Goal: Transaction & Acquisition: Purchase product/service

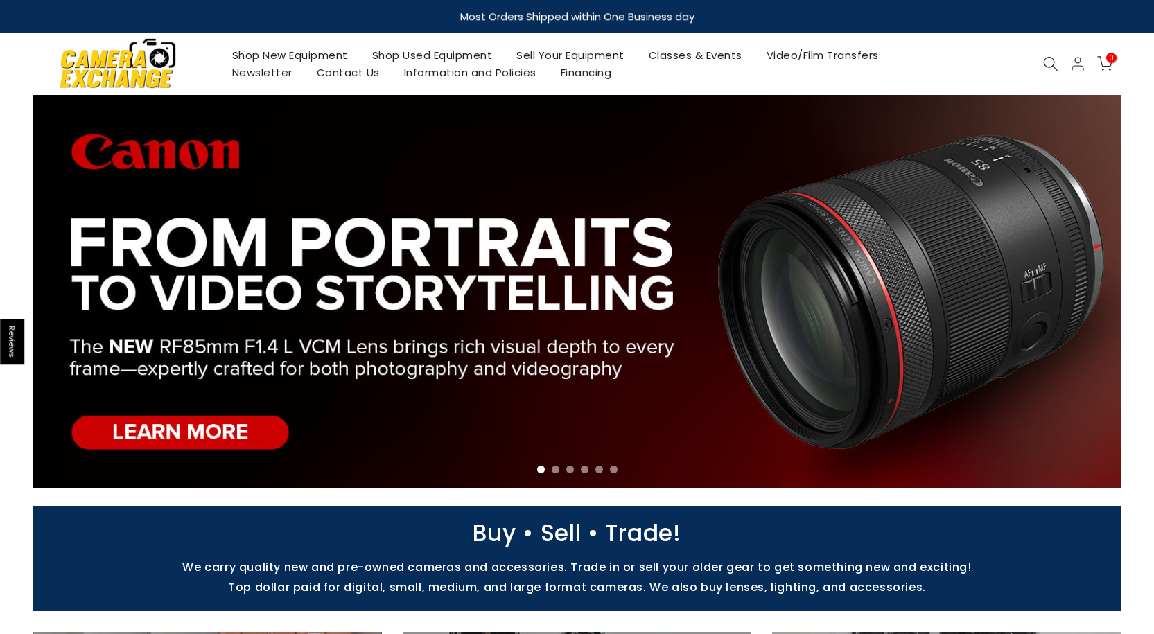
click at [453, 51] on link "Shop Used Equipment" at bounding box center [432, 54] width 145 height 17
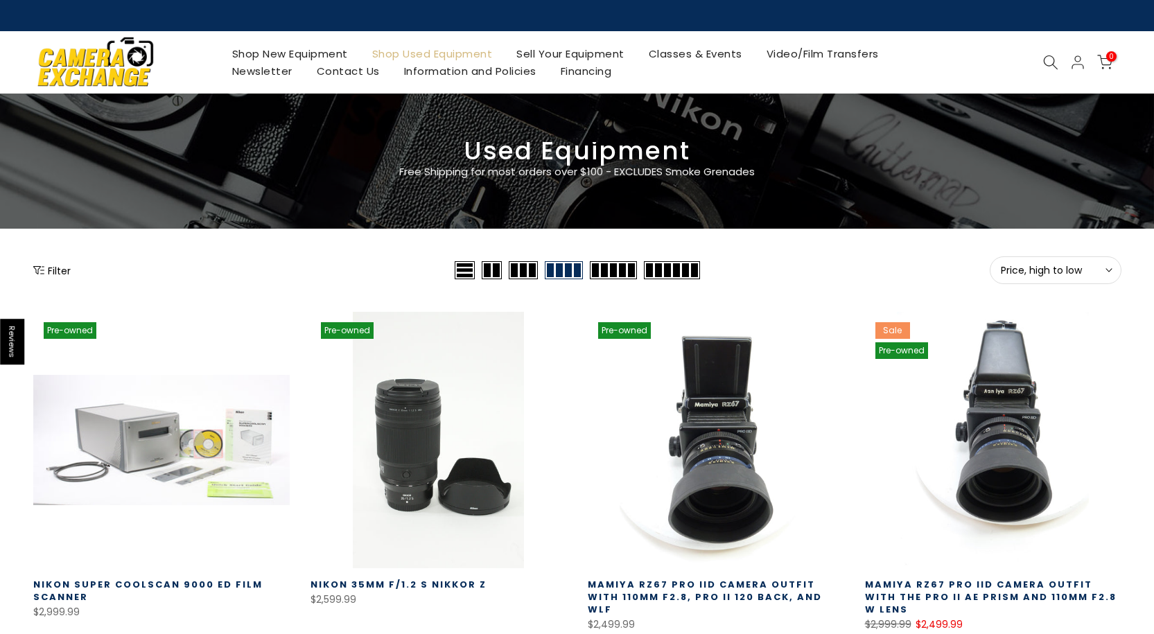
click at [1029, 270] on span "Price, high to low" at bounding box center [1056, 270] width 110 height 12
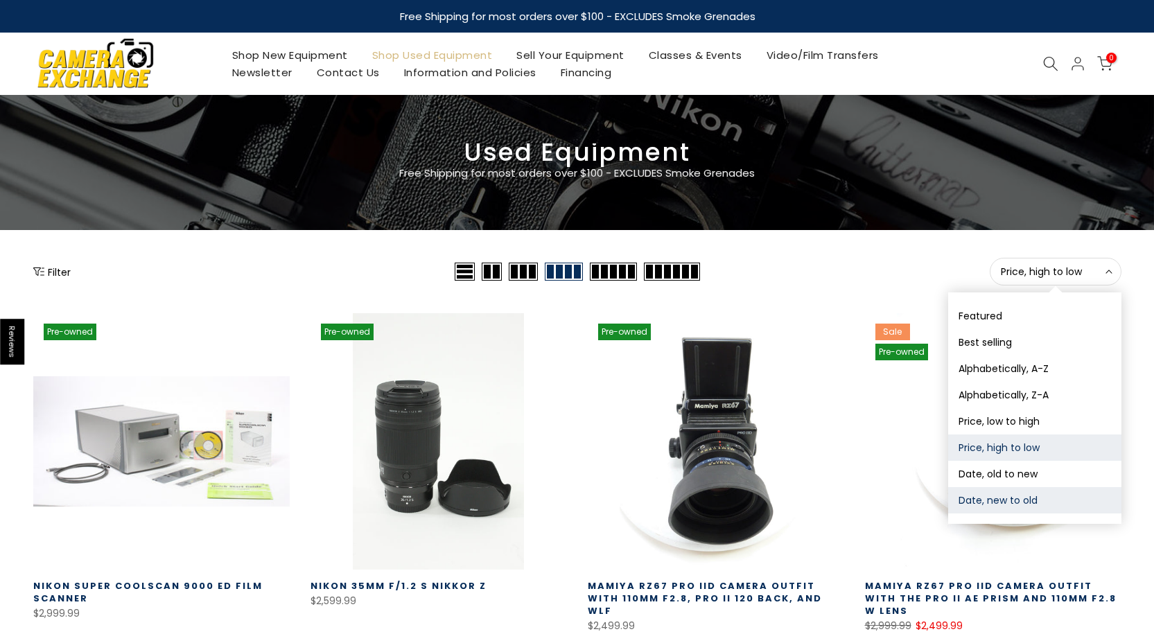
click at [1018, 493] on button "Date, new to old" at bounding box center [1034, 500] width 173 height 26
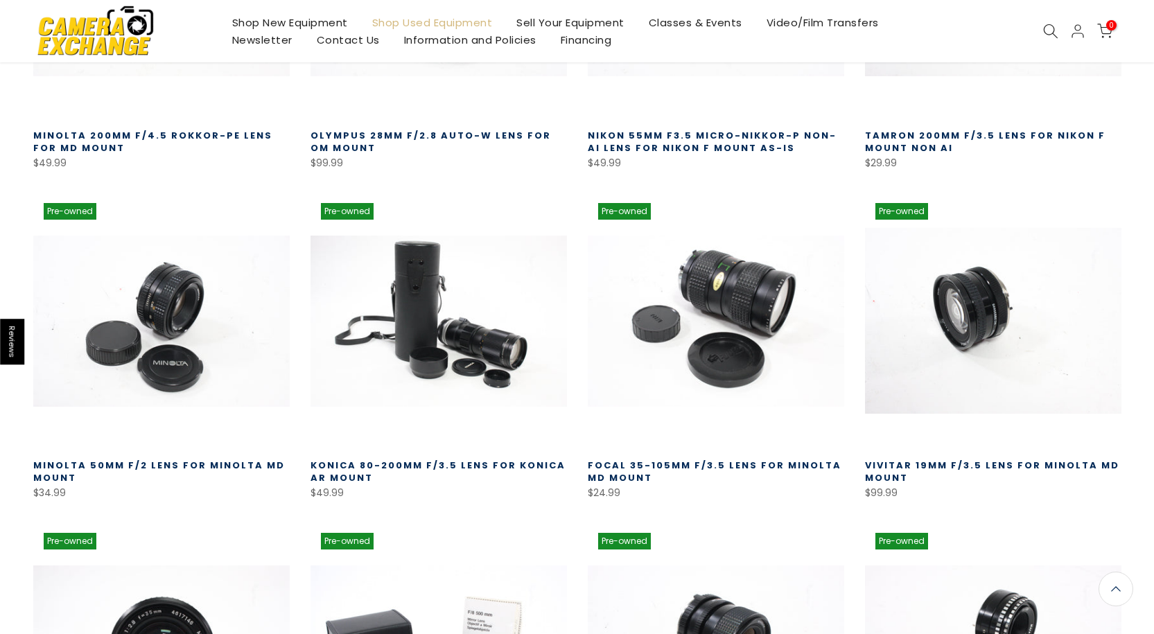
scroll to position [452, 0]
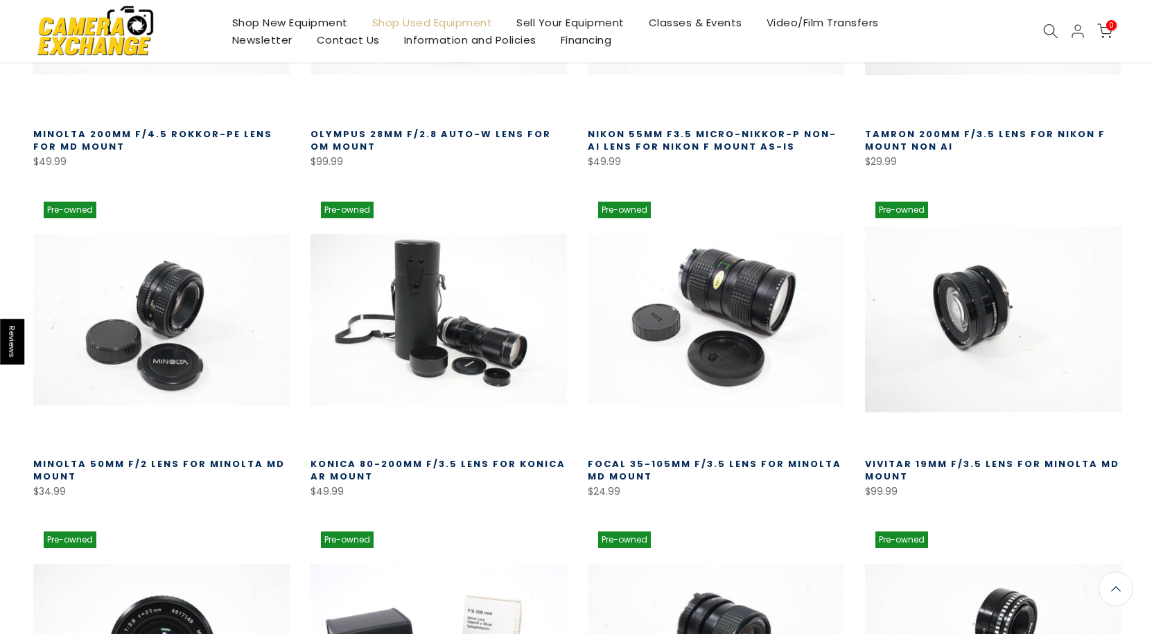
click at [997, 311] on link at bounding box center [993, 319] width 256 height 256
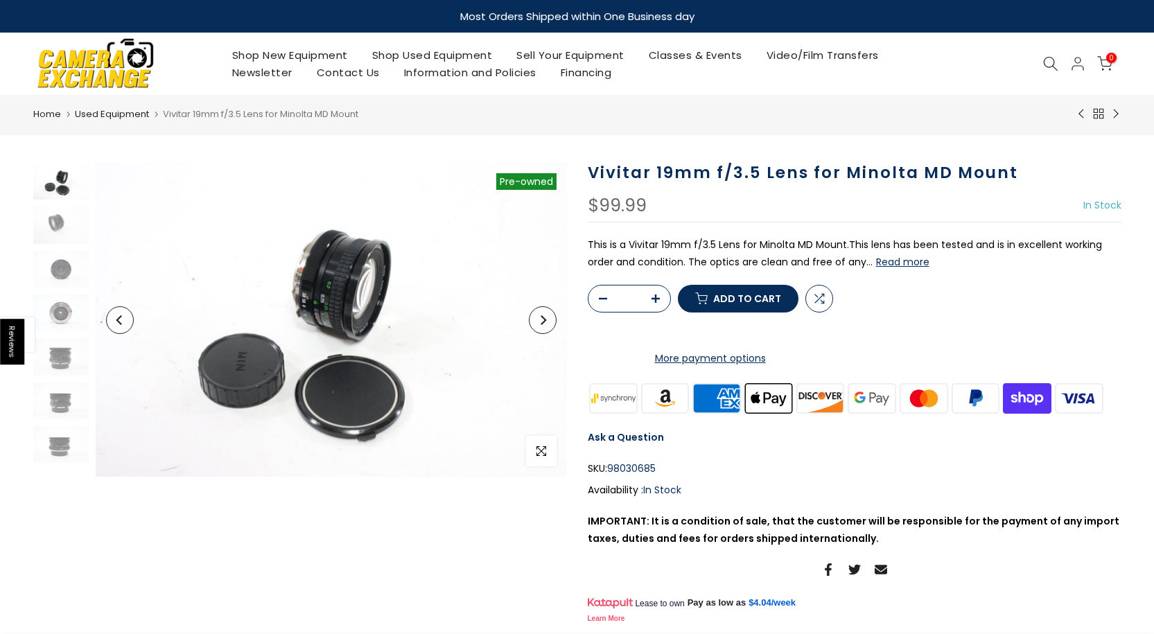
click at [548, 324] on button "Next" at bounding box center [543, 320] width 28 height 28
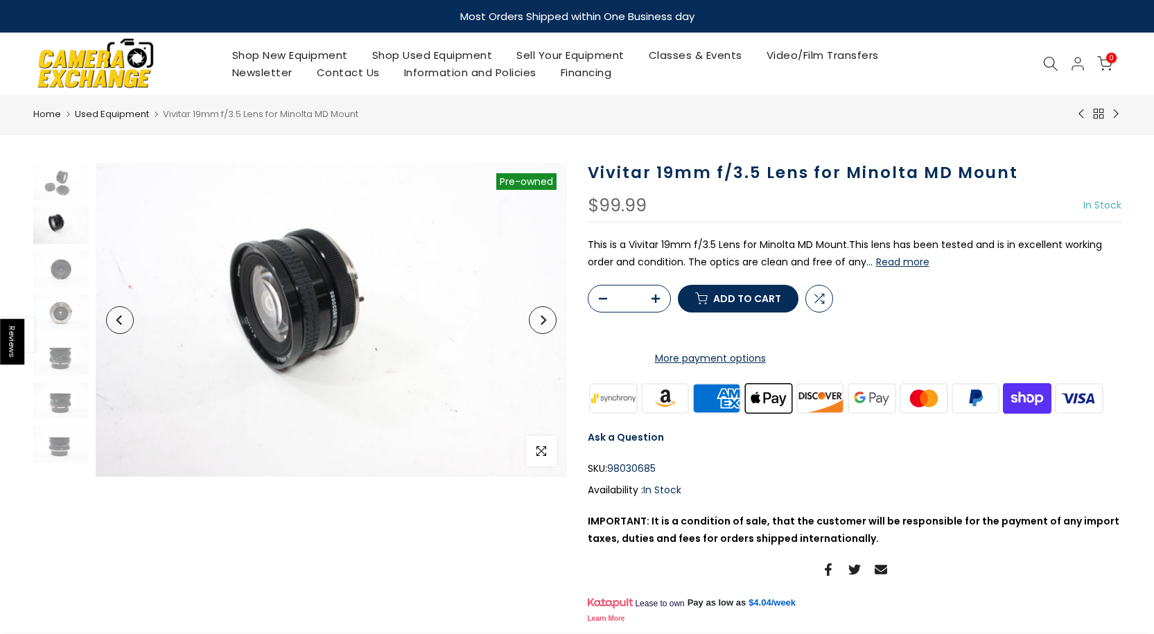
click at [548, 324] on button "Next" at bounding box center [543, 320] width 28 height 28
